Goal: Task Accomplishment & Management: Manage account settings

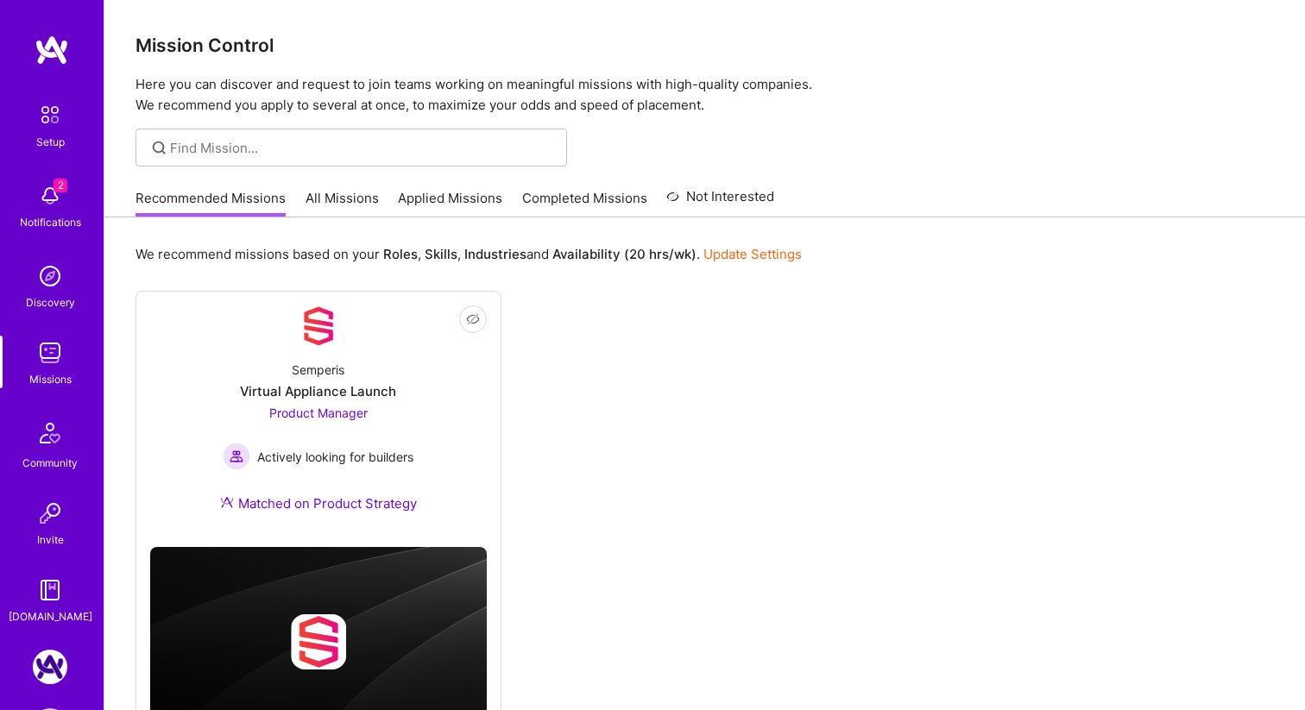
scroll to position [67, 0]
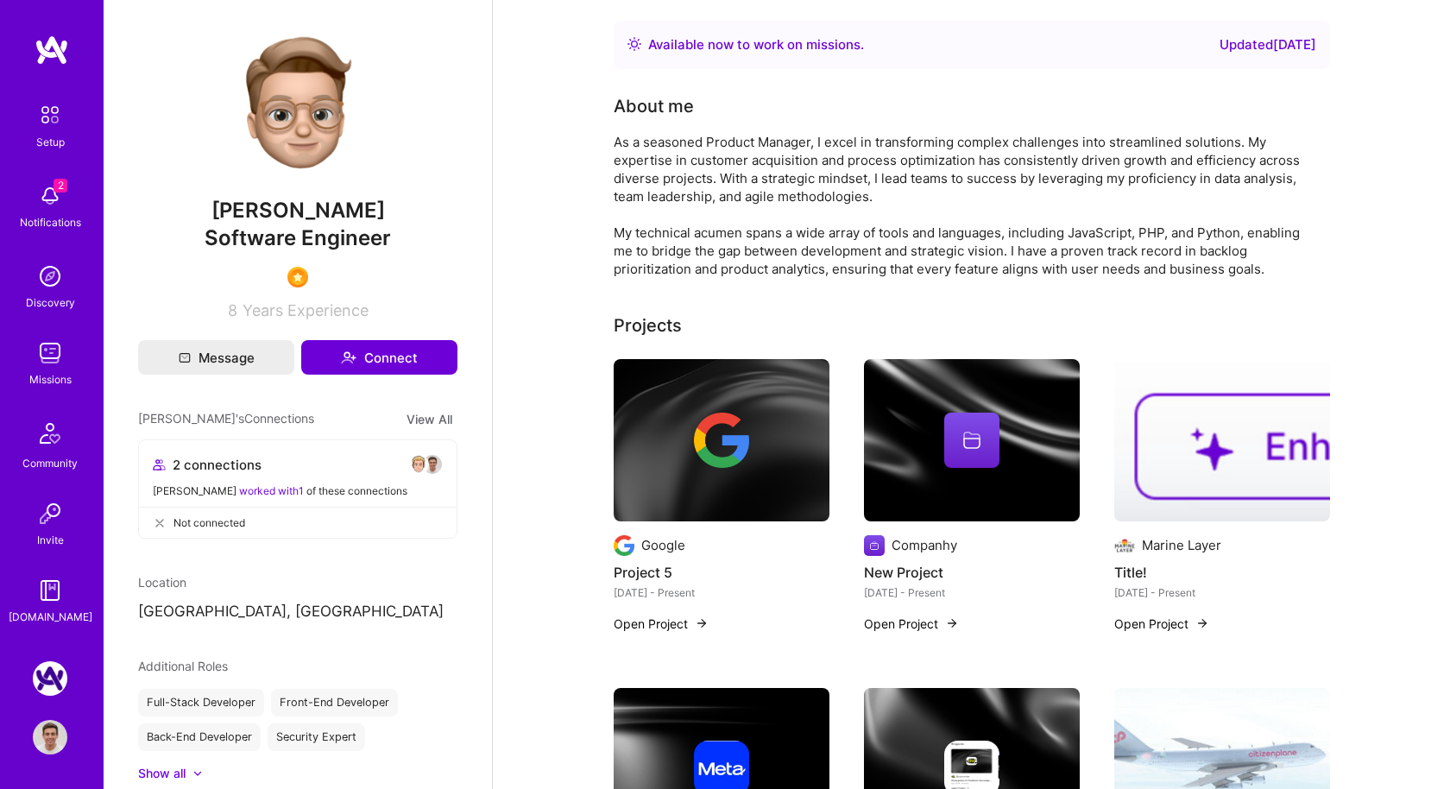
click at [56, 730] on img at bounding box center [50, 737] width 35 height 35
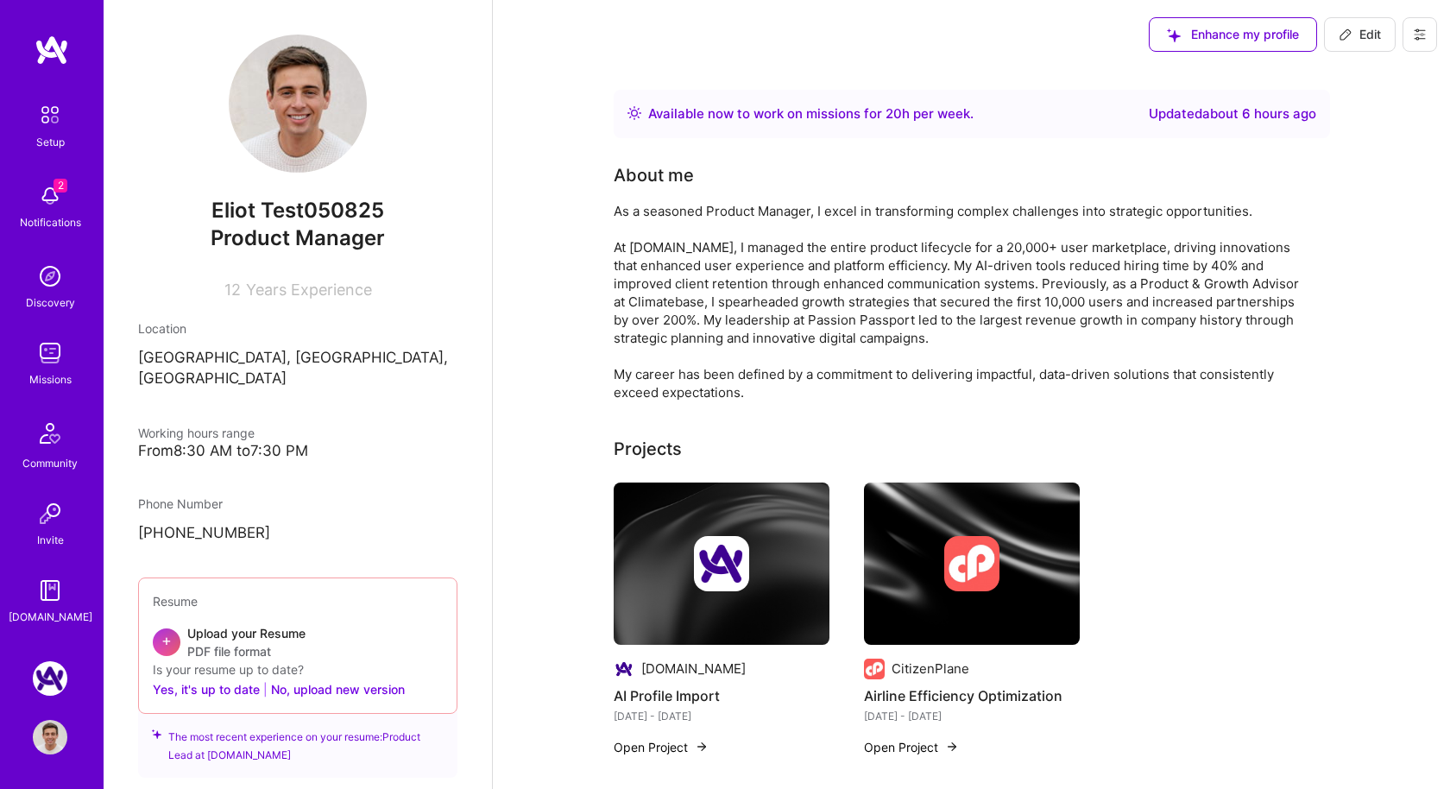
click at [1423, 36] on icon at bounding box center [1420, 35] width 14 height 14
click at [1341, 167] on button "Log Out" at bounding box center [1372, 162] width 129 height 44
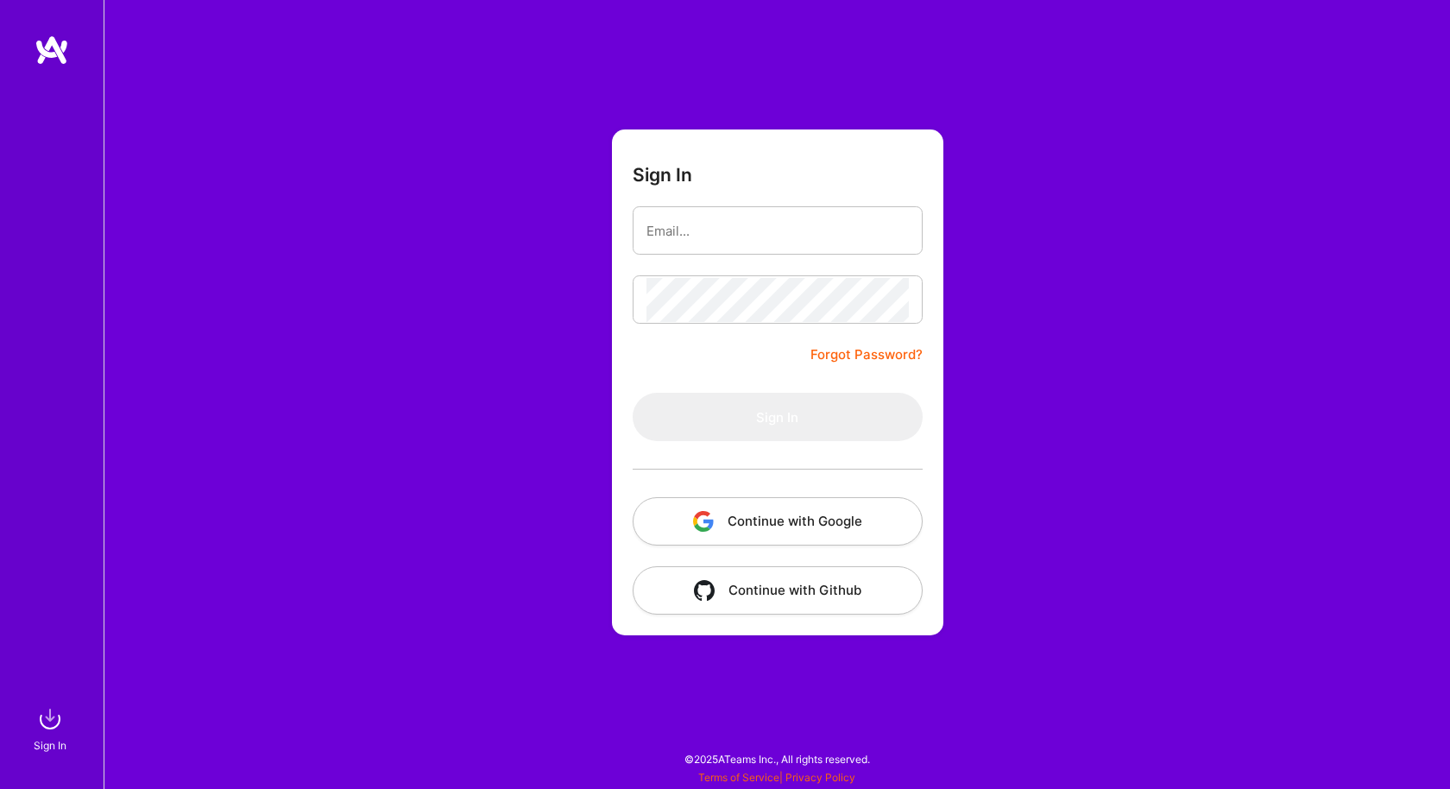
click at [748, 512] on button "Continue with Google" at bounding box center [778, 521] width 290 height 48
